Goal: Task Accomplishment & Management: Manage account settings

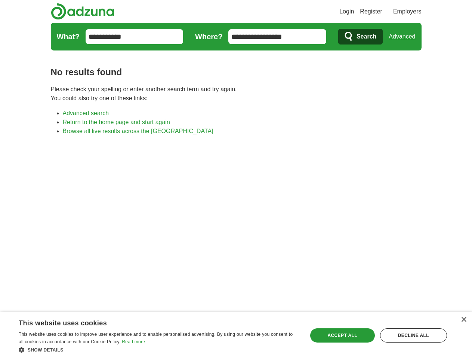
click at [354, 12] on link "Login" at bounding box center [346, 11] width 15 height 9
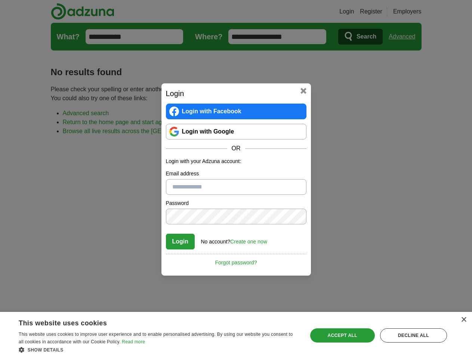
click at [404, 37] on div "Login Login with Facebook Login with Google OR Login with your Adzuna account: …" at bounding box center [236, 179] width 472 height 359
click at [463, 319] on div "×" at bounding box center [463, 320] width 6 height 6
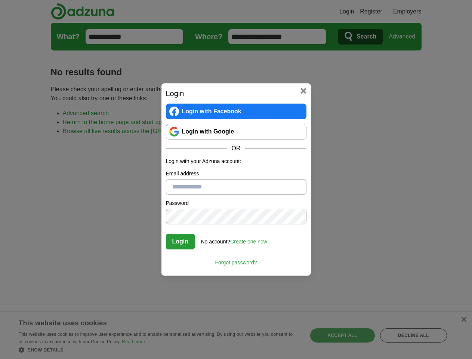
click at [158, 349] on div "Login Login with Facebook Login with Google OR Login with your Adzuna account: …" at bounding box center [236, 179] width 472 height 359
click at [342, 335] on div "Login Login with Facebook Login with Google OR Login with your Adzuna account: …" at bounding box center [236, 179] width 472 height 359
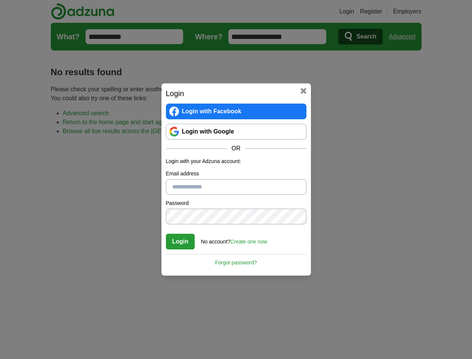
click at [413, 335] on div "Login Login with Facebook Login with Google OR Login with your Adzuna account: …" at bounding box center [236, 179] width 472 height 359
click at [23, 356] on div "Login Login with Facebook Login with Google OR Login with your Adzuna account: …" at bounding box center [236, 179] width 472 height 359
click at [101, 356] on div "Login Login with Facebook Login with Google OR Login with your Adzuna account: …" at bounding box center [236, 179] width 472 height 359
click at [161, 356] on div "Login Login with Facebook Login with Google OR Login with your Adzuna account: …" at bounding box center [236, 179] width 472 height 359
